Goal: Check status: Check status

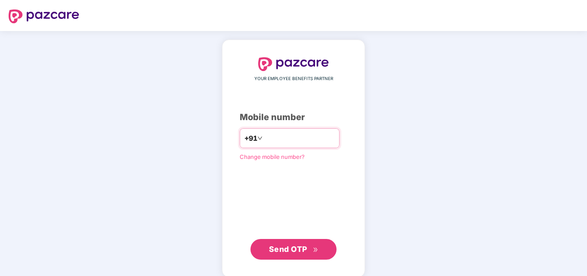
click at [268, 139] on input "number" at bounding box center [299, 138] width 71 height 14
type input "**********"
click at [314, 243] on span "Send OTP" at bounding box center [293, 249] width 49 height 12
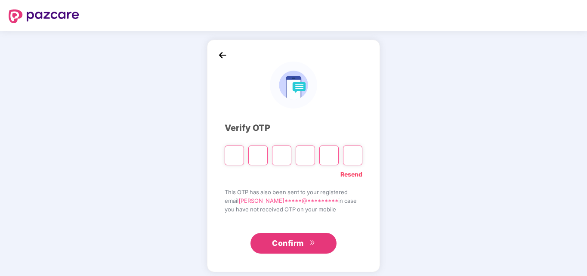
type input "*"
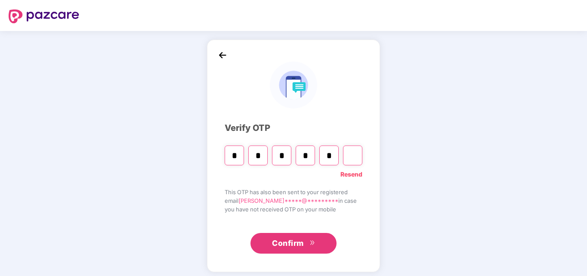
type input "*"
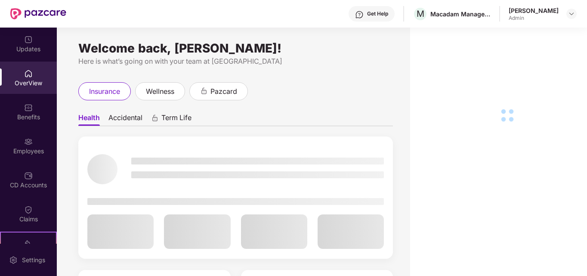
click at [38, 181] on div "CD Accounts" at bounding box center [28, 185] width 57 height 9
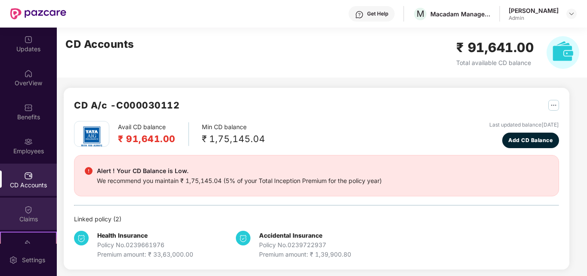
click at [32, 212] on div "Claims" at bounding box center [28, 213] width 57 height 32
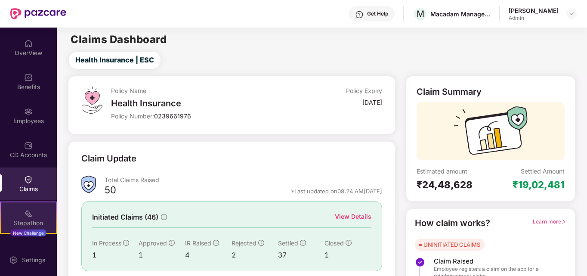
scroll to position [43, 0]
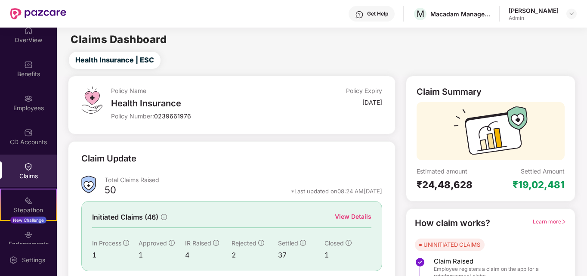
click at [348, 215] on div "View Details" at bounding box center [353, 216] width 37 height 9
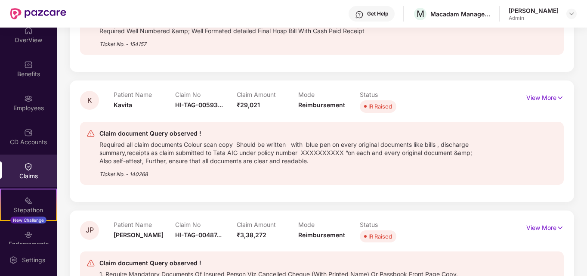
scroll to position [344, 0]
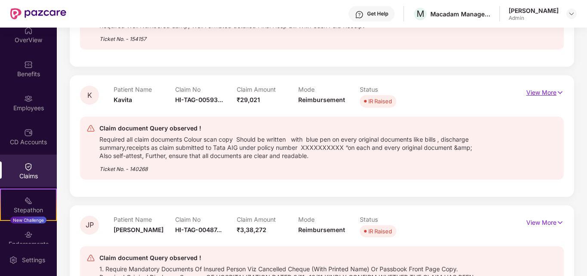
click at [533, 93] on p "View More" at bounding box center [544, 92] width 37 height 12
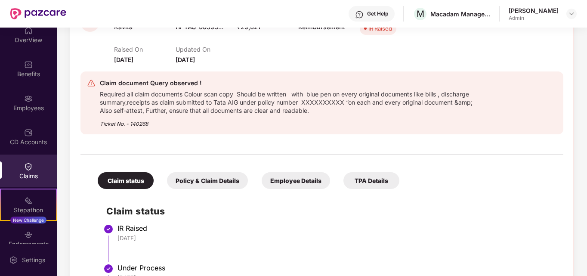
scroll to position [402, 0]
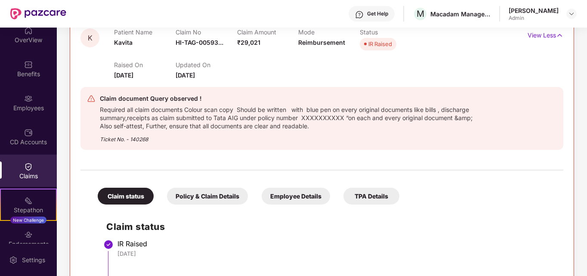
click at [198, 197] on div "Policy & Claim Details" at bounding box center [207, 196] width 81 height 17
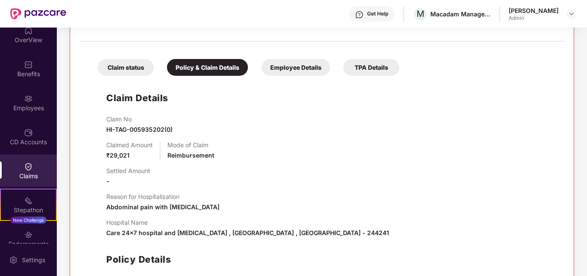
scroll to position [531, 0]
click at [135, 129] on span "HI-TAG-005935202(0)" at bounding box center [139, 128] width 66 height 7
copy span "HI-TAG-005935202(0)"
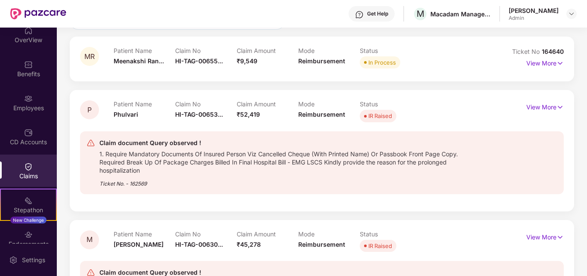
scroll to position [43, 0]
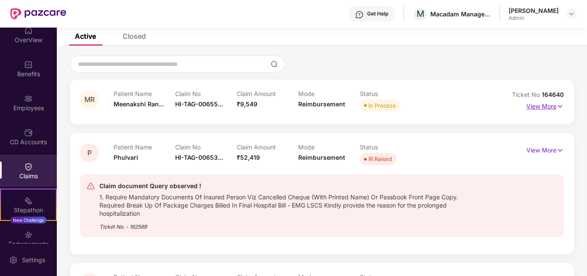
click at [534, 106] on p "View More" at bounding box center [544, 105] width 37 height 12
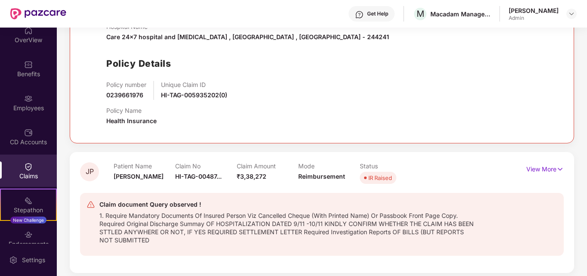
scroll to position [1056, 0]
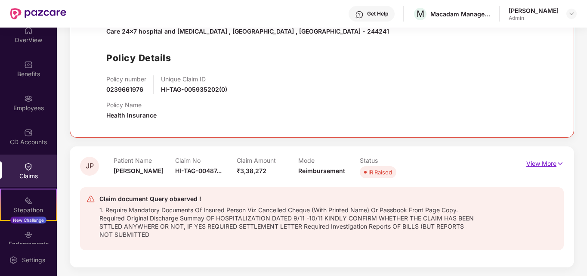
click at [526, 159] on p "View More" at bounding box center [544, 163] width 37 height 12
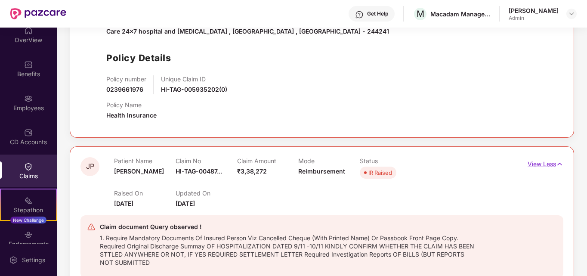
click at [542, 162] on p "View Less" at bounding box center [545, 163] width 36 height 12
